Goal: Register for event/course

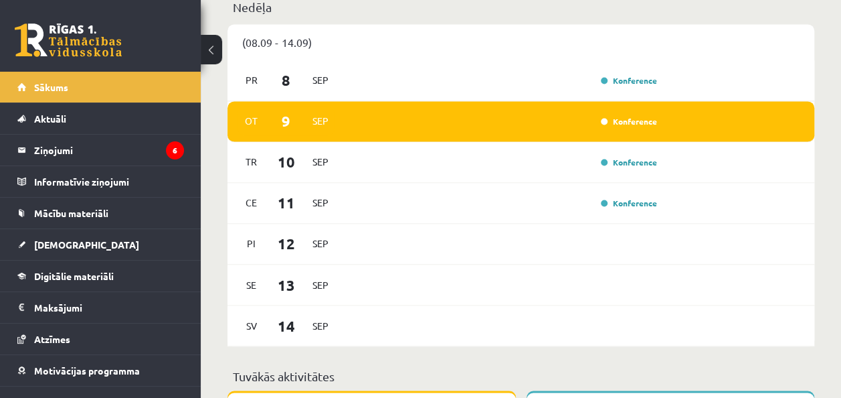
scroll to position [941, 0]
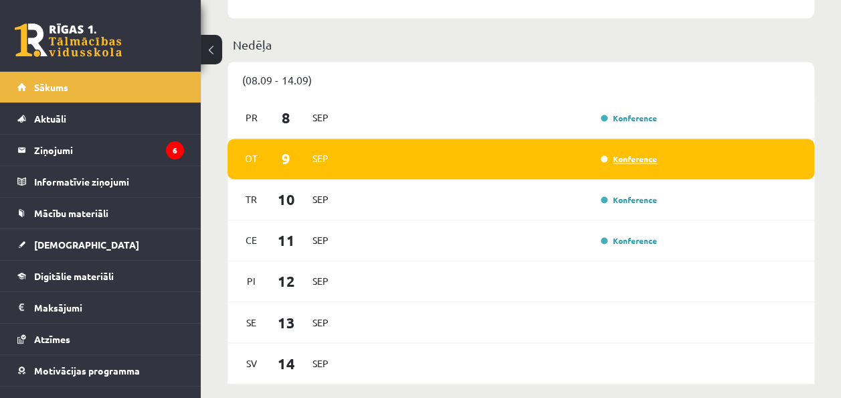
click at [639, 158] on link "Konference" at bounding box center [629, 158] width 56 height 11
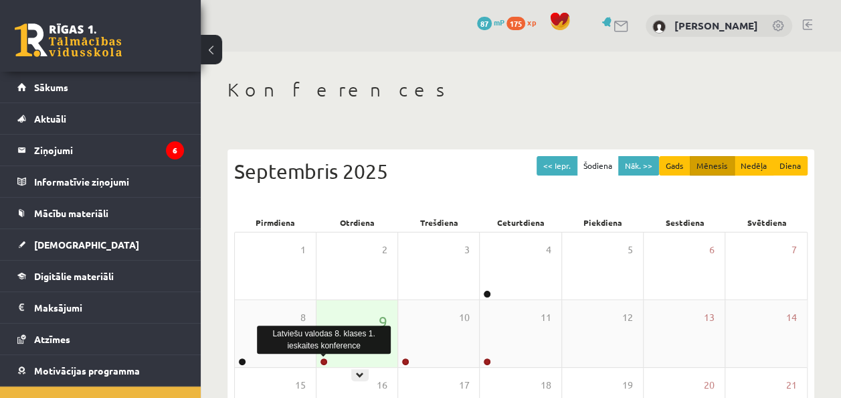
click at [321, 360] on link at bounding box center [324, 361] width 8 height 8
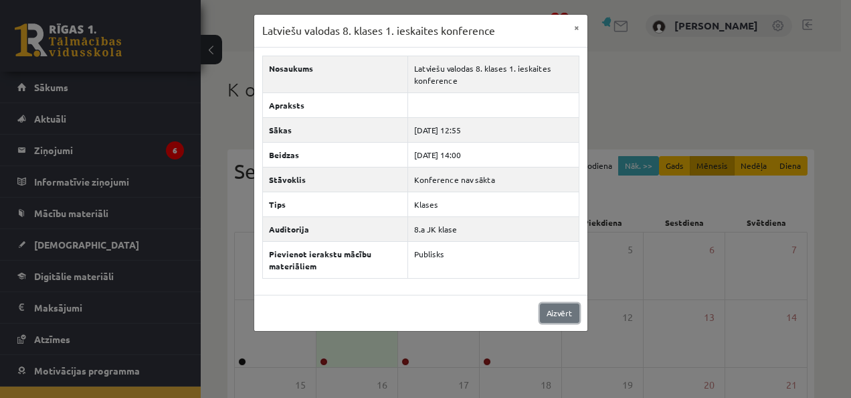
click at [550, 312] on link "Aizvērt" at bounding box center [559, 312] width 39 height 19
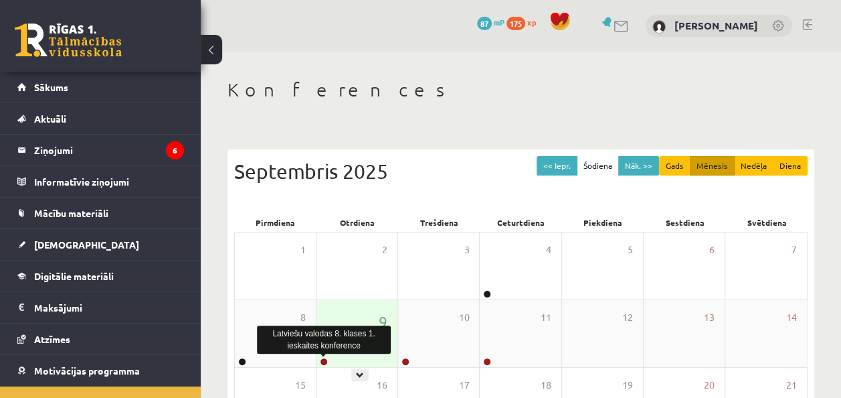
click at [327, 359] on link at bounding box center [324, 361] width 8 height 8
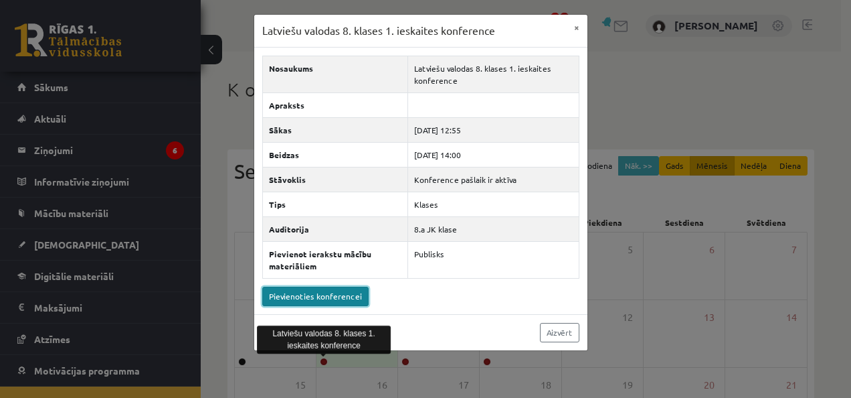
click at [331, 290] on link "Pievienoties konferencei" at bounding box center [315, 295] width 106 height 19
